Goal: Find specific page/section: Find specific page/section

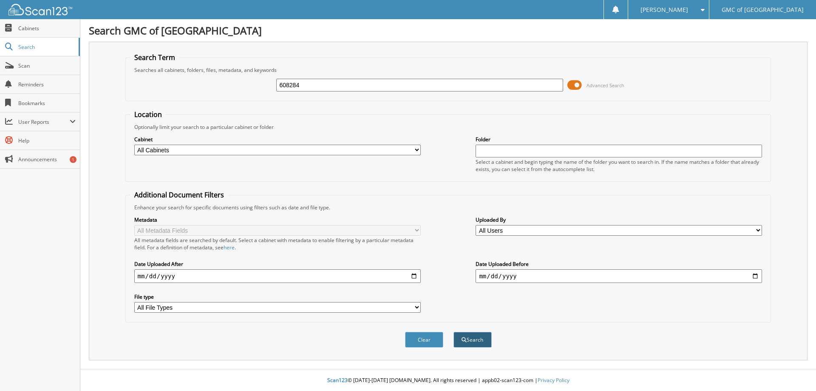
type input "608284"
click at [475, 339] on button "Search" at bounding box center [473, 340] width 38 height 16
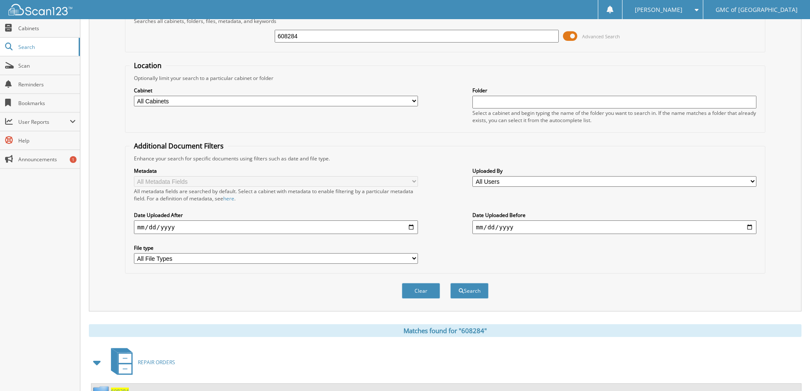
scroll to position [132, 0]
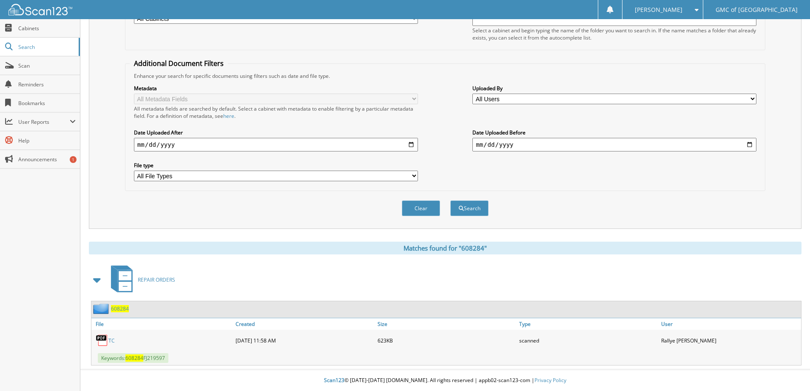
click at [111, 340] on link "TC" at bounding box center [111, 340] width 6 height 7
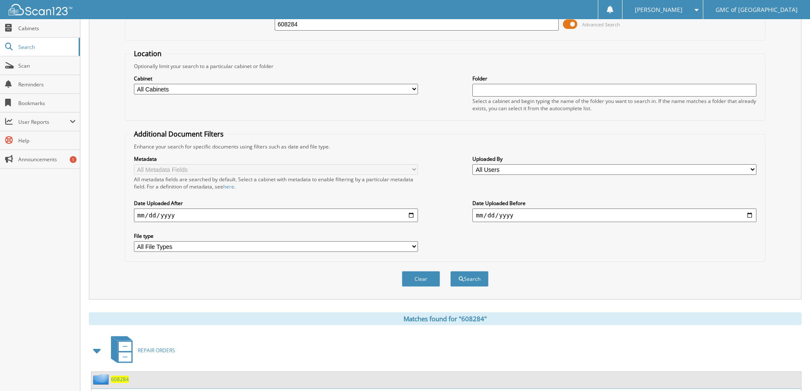
scroll to position [0, 0]
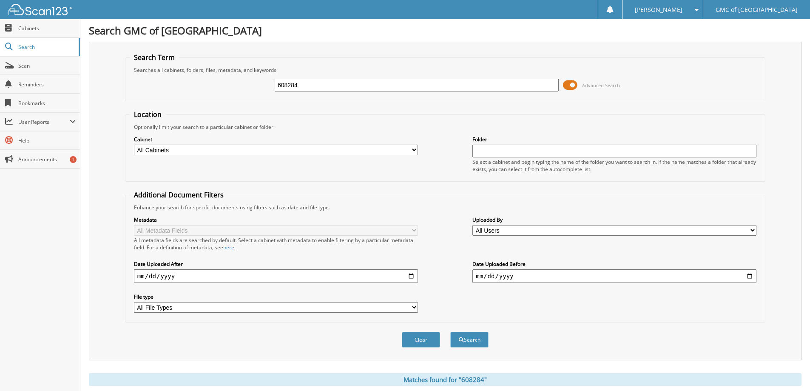
drag, startPoint x: 387, startPoint y: 84, endPoint x: 108, endPoint y: 96, distance: 279.9
click at [108, 96] on div "Search Term Searches all cabinets, folders, files, metadata, and keywords 60828…" at bounding box center [445, 201] width 712 height 318
type input "601065"
click at [472, 337] on button "Search" at bounding box center [469, 340] width 38 height 16
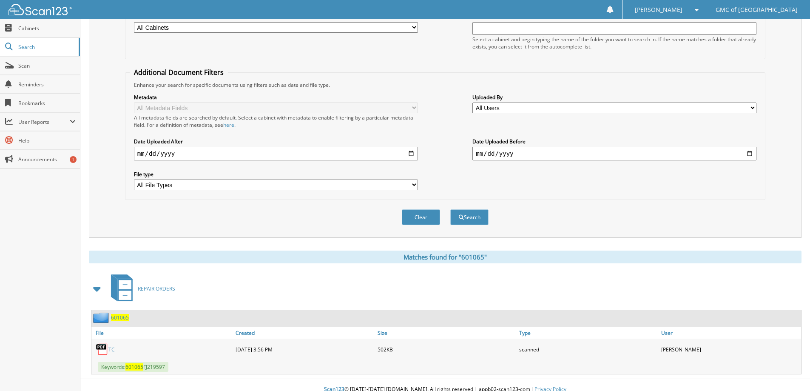
scroll to position [132, 0]
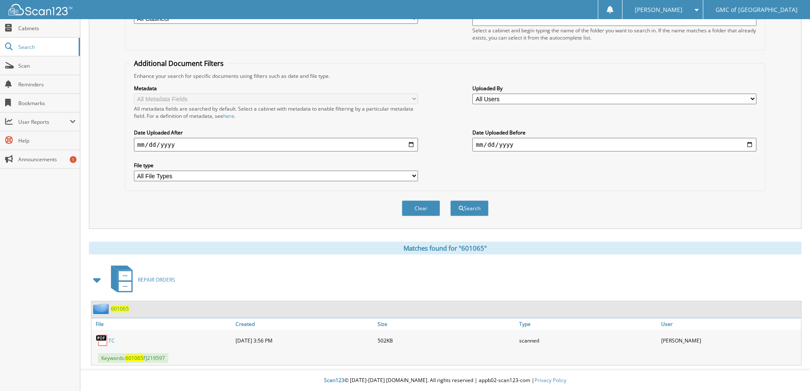
click at [108, 339] on img at bounding box center [102, 340] width 13 height 13
click at [111, 339] on link "TC" at bounding box center [111, 340] width 6 height 7
